Goal: Information Seeking & Learning: Learn about a topic

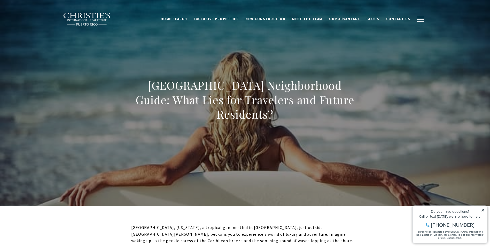
scroll to position [22, 0]
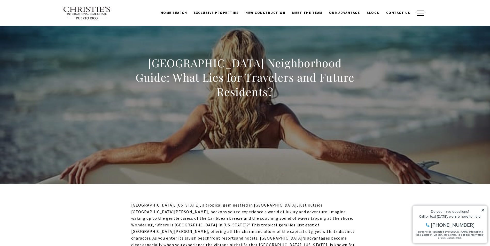
click at [482, 209] on icon at bounding box center [483, 211] width 4 height 4
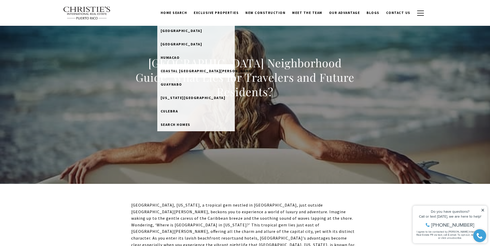
click at [200, 71] on span "Coastal [GEOGRAPHIC_DATA][PERSON_NAME]" at bounding box center [207, 71] width 92 height 5
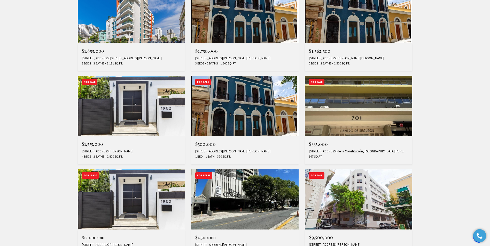
scroll to position [343, 0]
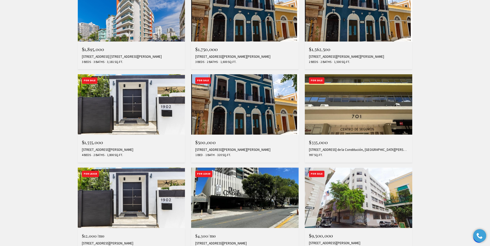
click at [346, 99] on img at bounding box center [358, 104] width 107 height 60
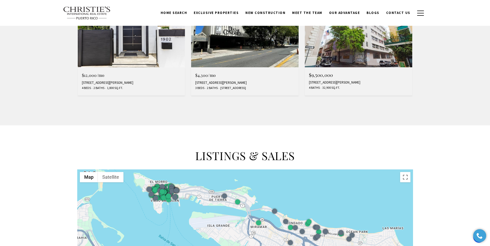
scroll to position [0, 0]
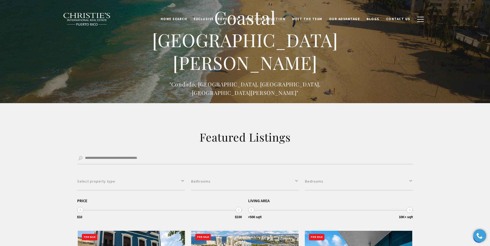
click at [267, 19] on span "New Construction" at bounding box center [265, 19] width 40 height 4
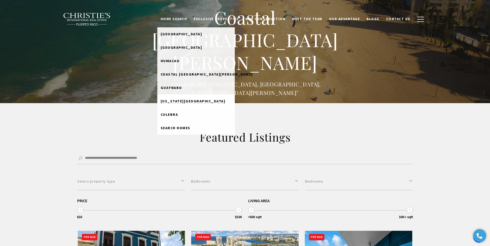
click at [211, 103] on span "[US_STATE][GEOGRAPHIC_DATA]" at bounding box center [193, 101] width 65 height 5
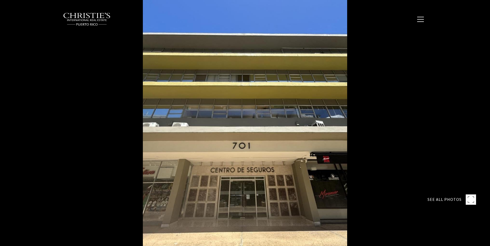
type input "********"
type input "*******"
type input "***"
type input "**********"
type input "**"
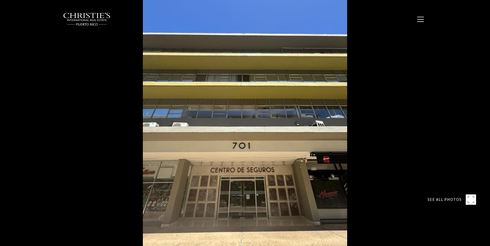
type input "********"
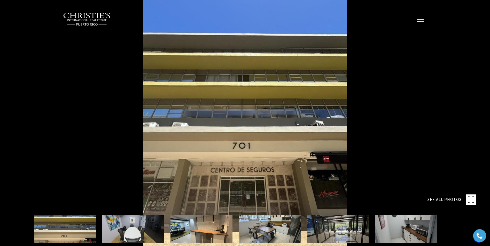
click at [299, 94] on div at bounding box center [245, 123] width 490 height 246
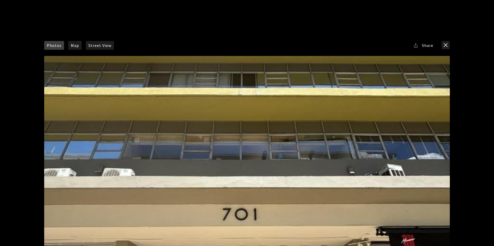
click at [346, 116] on div at bounding box center [246, 169] width 405 height 227
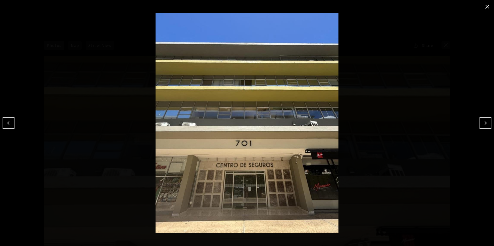
click at [346, 116] on img at bounding box center [247, 123] width 468 height 220
click at [480, 127] on button "Next" at bounding box center [485, 123] width 12 height 12
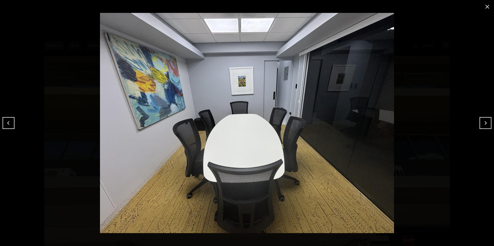
click at [479, 127] on img at bounding box center [247, 123] width 468 height 220
click at [482, 123] on button "Next" at bounding box center [485, 123] width 12 height 12
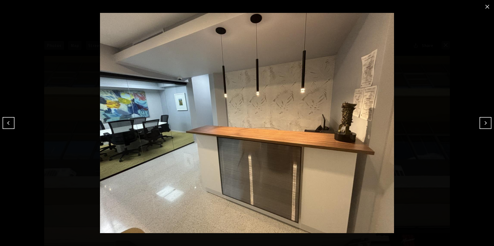
click at [485, 121] on button "Next" at bounding box center [485, 123] width 12 height 12
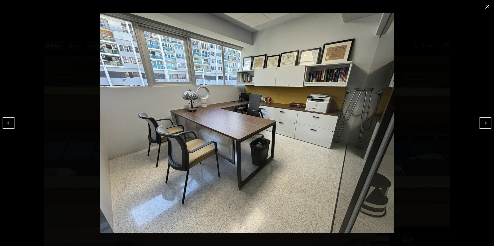
click at [485, 121] on button "Next" at bounding box center [485, 123] width 12 height 12
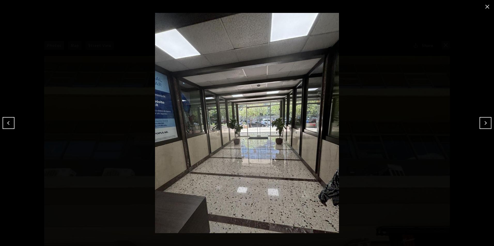
click at [485, 121] on button "Next" at bounding box center [485, 123] width 12 height 12
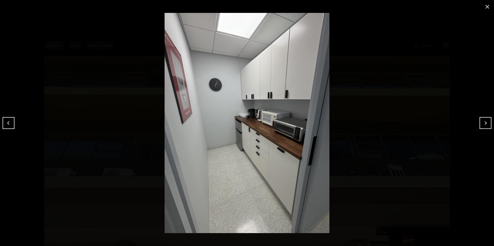
click at [485, 121] on button "Next" at bounding box center [485, 123] width 12 height 12
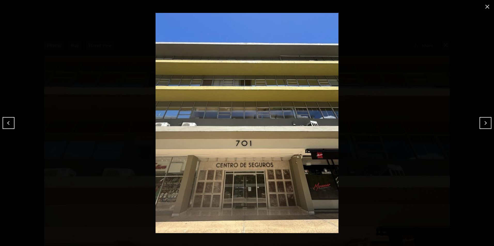
click at [485, 121] on button "Next" at bounding box center [485, 123] width 12 height 12
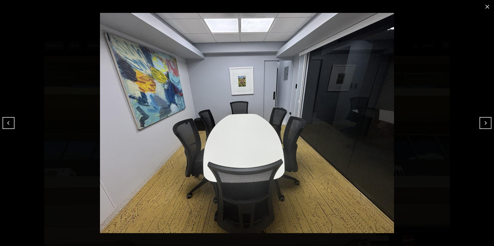
click at [485, 121] on button "Next" at bounding box center [485, 123] width 12 height 12
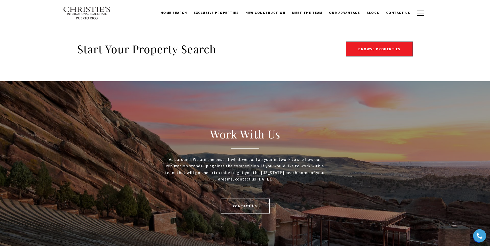
scroll to position [941, 0]
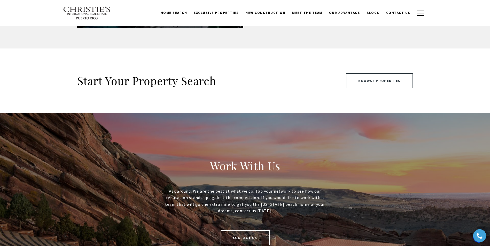
click at [363, 84] on link "Browse Properties" at bounding box center [379, 80] width 67 height 15
click at [385, 83] on link "Browse Properties" at bounding box center [379, 80] width 67 height 15
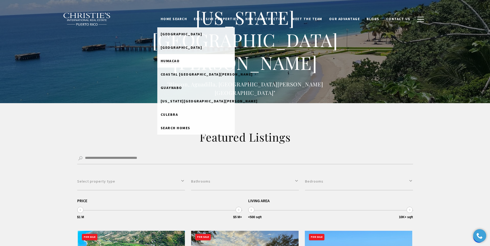
click at [180, 63] on span "Humacao" at bounding box center [170, 61] width 19 height 5
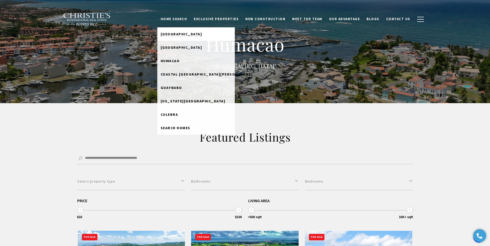
click at [183, 34] on span "[GEOGRAPHIC_DATA]" at bounding box center [182, 34] width 42 height 5
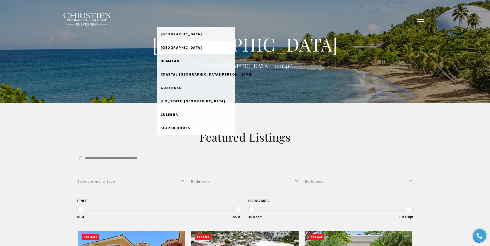
click at [188, 46] on span "[GEOGRAPHIC_DATA]" at bounding box center [182, 47] width 42 height 5
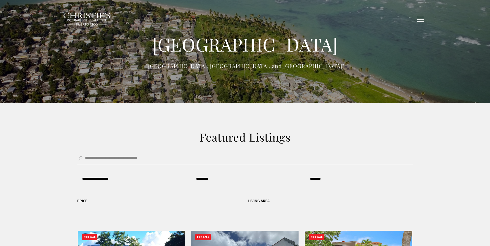
type input "**********"
type input "*********"
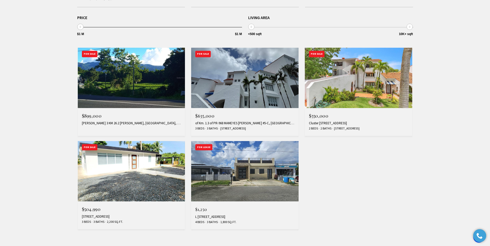
scroll to position [186, 0]
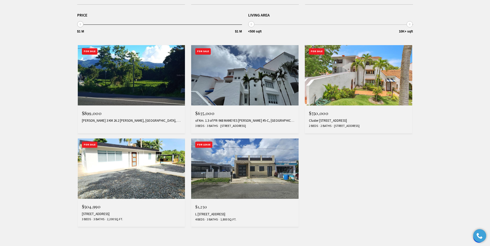
click at [361, 80] on img at bounding box center [358, 75] width 107 height 60
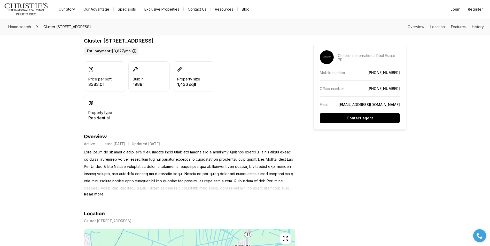
scroll to position [130, 0]
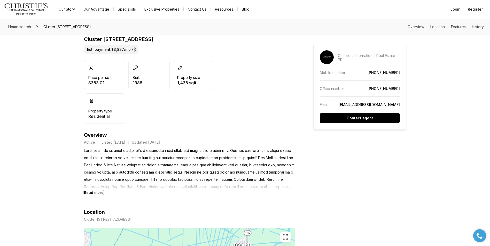
click at [93, 195] on b "Read more" at bounding box center [94, 193] width 20 height 4
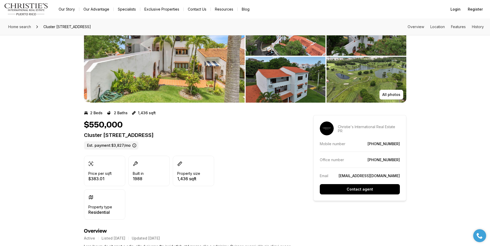
scroll to position [20, 0]
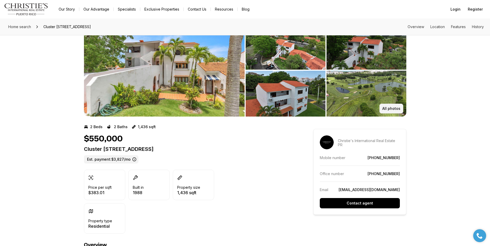
click at [383, 109] on p "All photos" at bounding box center [391, 109] width 18 height 4
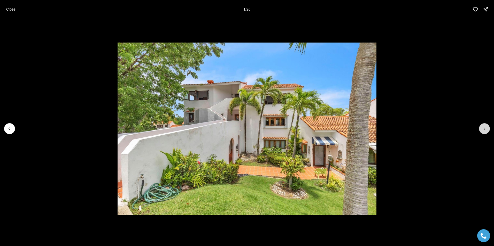
click at [486, 129] on icon "Next slide" at bounding box center [484, 128] width 5 height 5
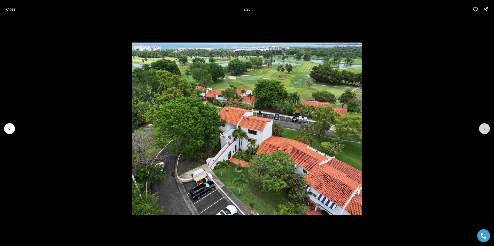
click at [486, 129] on icon "Next slide" at bounding box center [484, 128] width 5 height 5
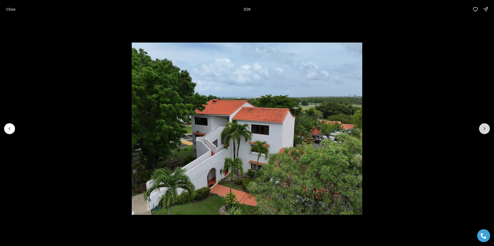
click at [486, 129] on icon "Next slide" at bounding box center [484, 128] width 5 height 5
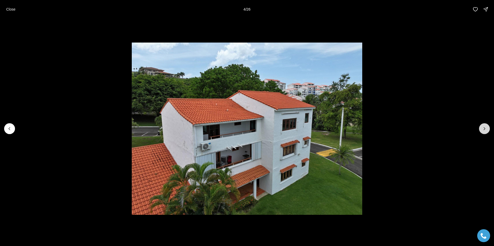
click at [486, 129] on icon "Next slide" at bounding box center [484, 128] width 5 height 5
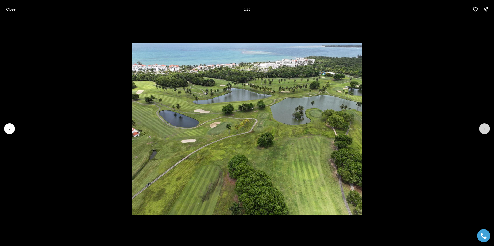
click at [486, 129] on icon "Next slide" at bounding box center [484, 128] width 5 height 5
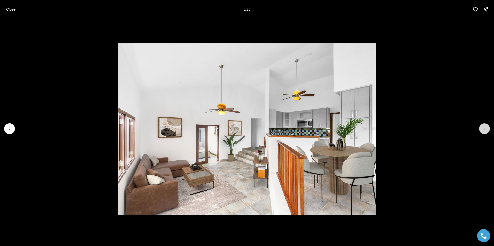
click at [486, 129] on icon "Next slide" at bounding box center [484, 128] width 5 height 5
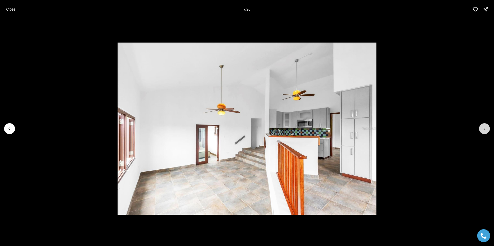
click at [486, 129] on icon "Next slide" at bounding box center [484, 128] width 5 height 5
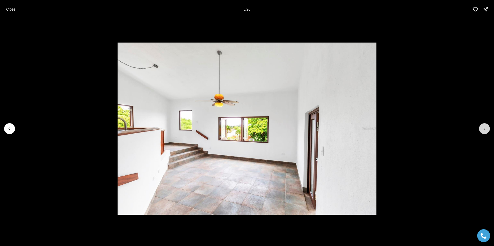
click at [486, 129] on icon "Next slide" at bounding box center [484, 128] width 5 height 5
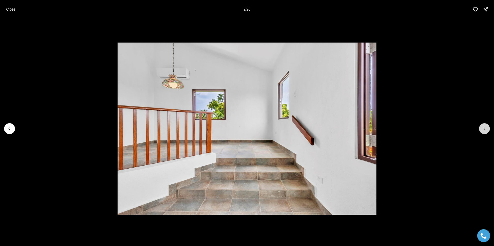
click at [486, 129] on icon "Next slide" at bounding box center [484, 128] width 5 height 5
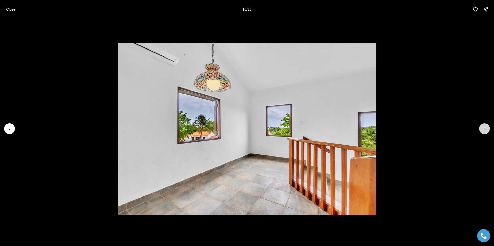
click at [486, 129] on icon "Next slide" at bounding box center [484, 128] width 5 height 5
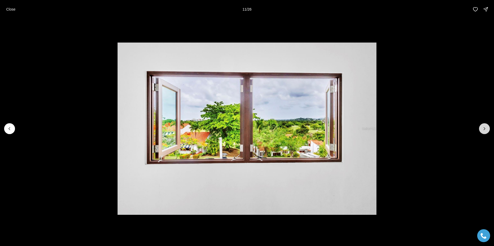
click at [486, 129] on icon "Next slide" at bounding box center [484, 128] width 5 height 5
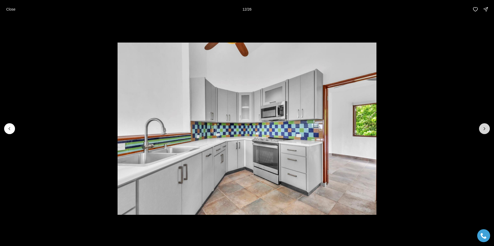
click at [486, 129] on icon "Next slide" at bounding box center [484, 128] width 5 height 5
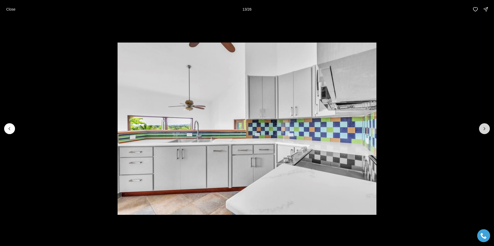
click at [486, 129] on icon "Next slide" at bounding box center [484, 128] width 5 height 5
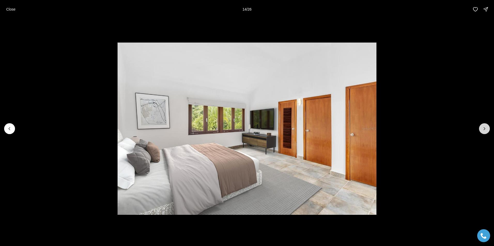
click at [486, 129] on icon "Next slide" at bounding box center [484, 128] width 5 height 5
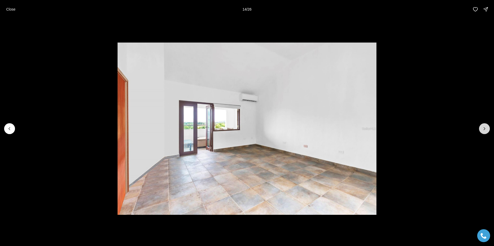
click at [486, 129] on icon "Next slide" at bounding box center [484, 128] width 5 height 5
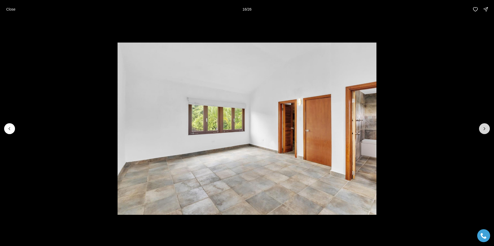
click at [486, 129] on icon "Next slide" at bounding box center [484, 128] width 5 height 5
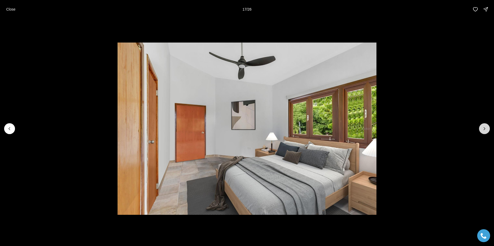
click at [486, 129] on icon "Next slide" at bounding box center [484, 128] width 5 height 5
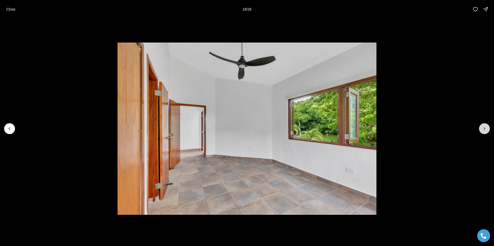
click at [486, 129] on icon "Next slide" at bounding box center [484, 128] width 5 height 5
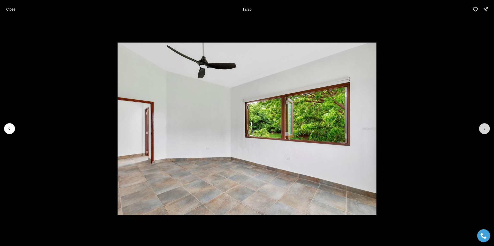
click at [486, 129] on icon "Next slide" at bounding box center [484, 128] width 5 height 5
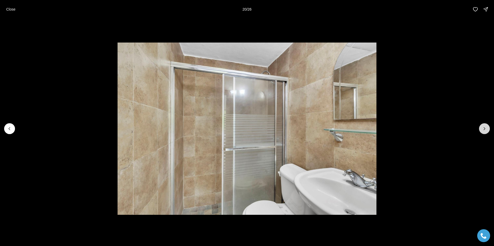
click at [486, 129] on icon "Next slide" at bounding box center [484, 128] width 5 height 5
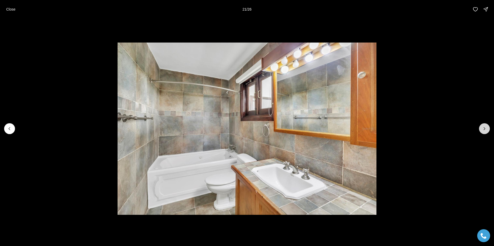
click at [486, 129] on icon "Next slide" at bounding box center [484, 128] width 5 height 5
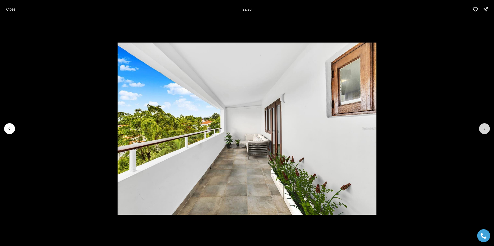
click at [486, 129] on icon "Next slide" at bounding box center [484, 128] width 5 height 5
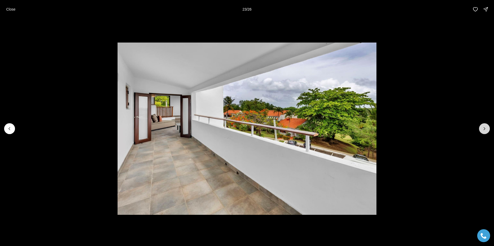
click at [486, 129] on icon "Next slide" at bounding box center [484, 128] width 5 height 5
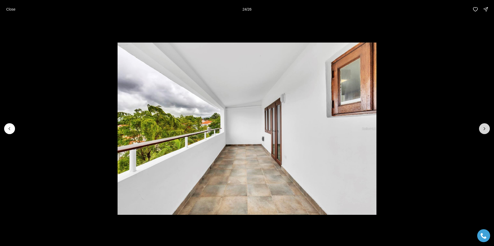
click at [486, 129] on icon "Next slide" at bounding box center [484, 128] width 5 height 5
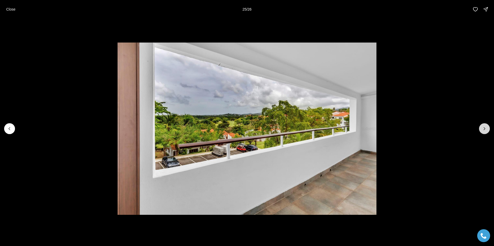
click at [486, 129] on icon "Next slide" at bounding box center [484, 128] width 5 height 5
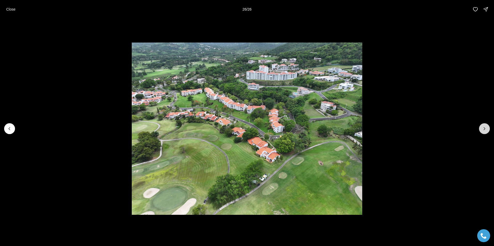
click at [486, 129] on div at bounding box center [484, 128] width 11 height 11
click at [15, 10] on p "Close" at bounding box center [10, 9] width 9 height 4
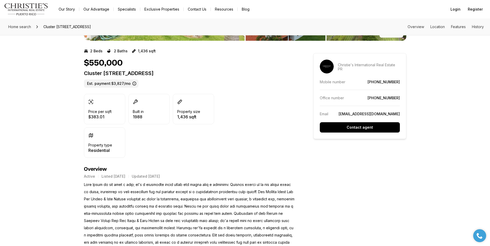
scroll to position [0, 0]
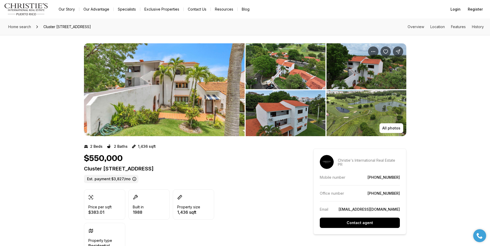
click at [65, 8] on link "Our Story" at bounding box center [66, 9] width 25 height 7
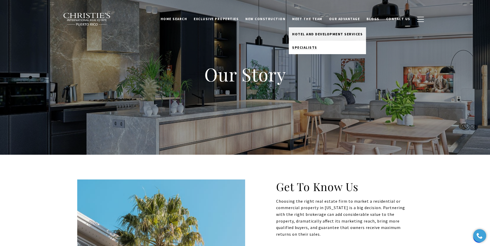
click at [309, 47] on span "Specialists" at bounding box center [304, 47] width 25 height 5
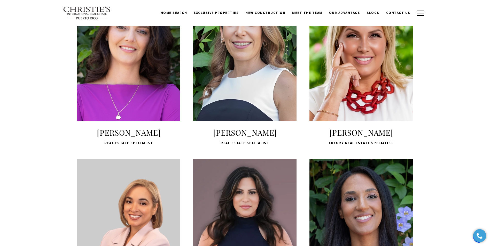
scroll to position [340, 0]
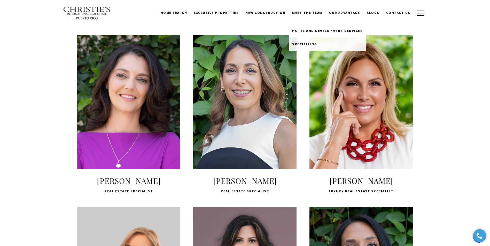
click at [307, 31] on span "Hotel and Development Services" at bounding box center [327, 30] width 70 height 5
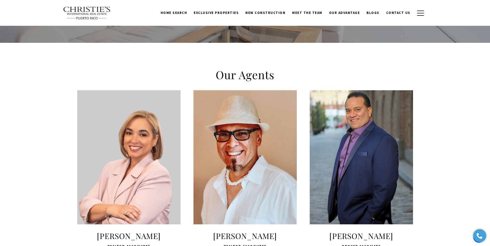
scroll to position [56, 0]
